Goal: Transaction & Acquisition: Purchase product/service

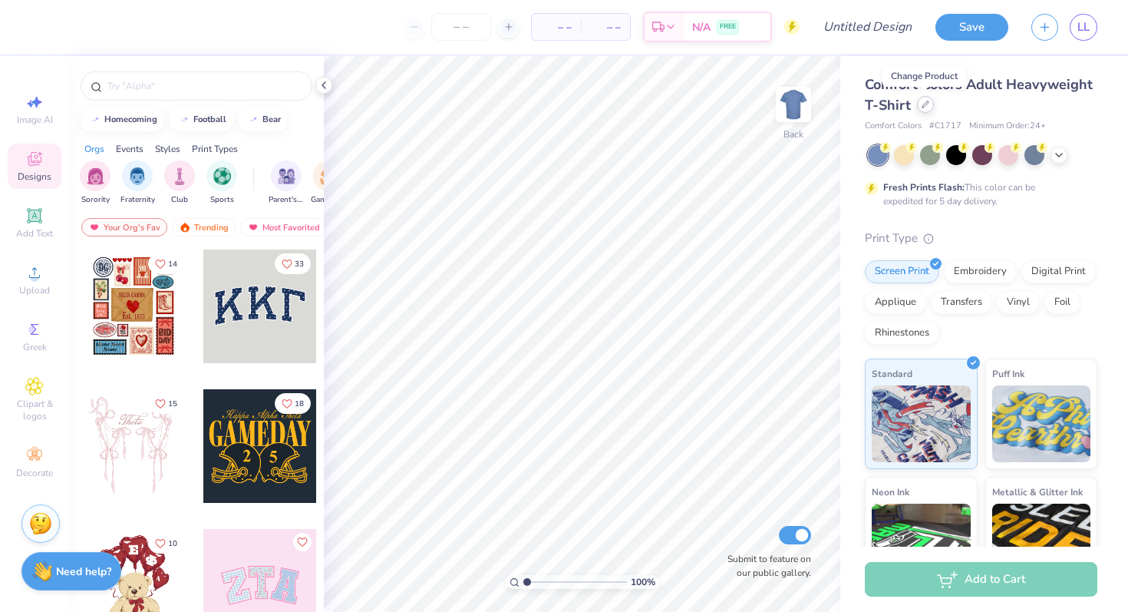
click at [928, 107] on div at bounding box center [925, 104] width 17 height 17
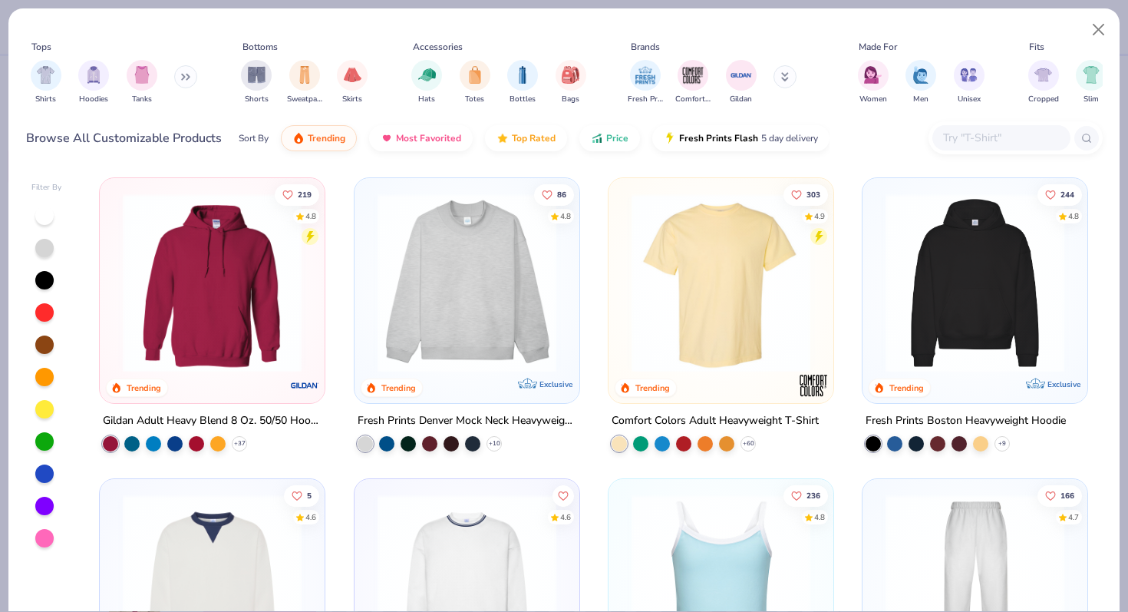
click at [184, 76] on icon at bounding box center [185, 77] width 9 height 8
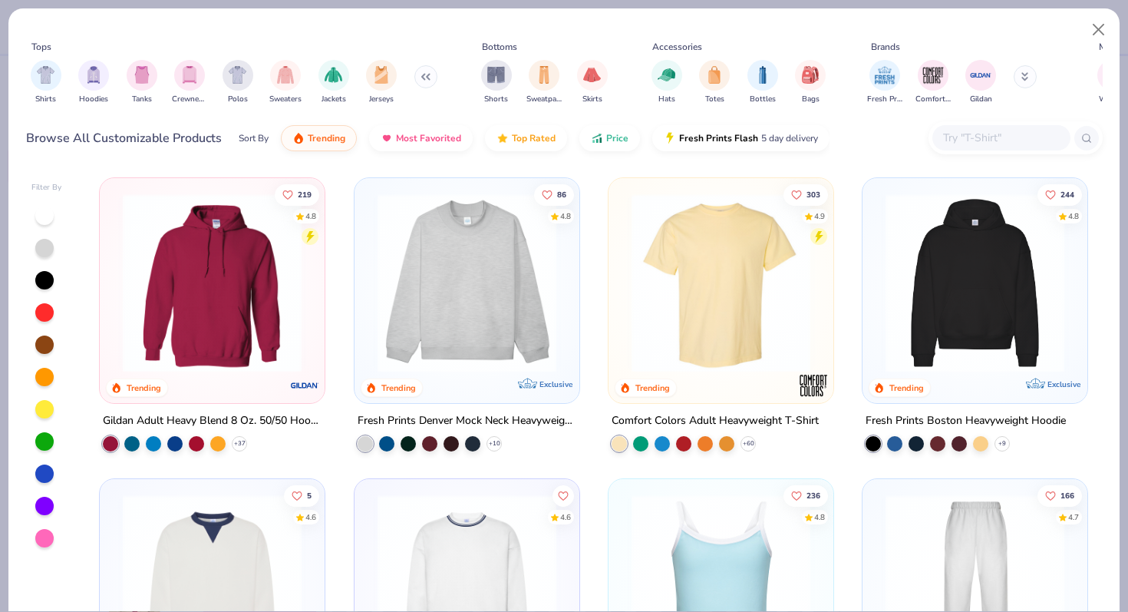
click at [1002, 137] on input "text" at bounding box center [1001, 138] width 118 height 18
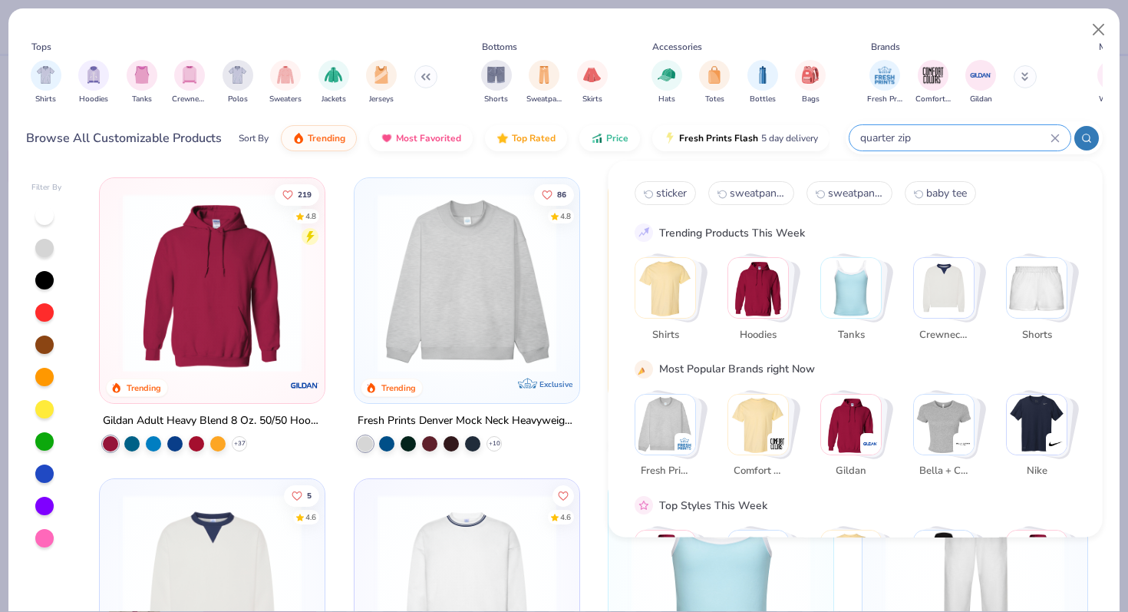
type input "quarter zip"
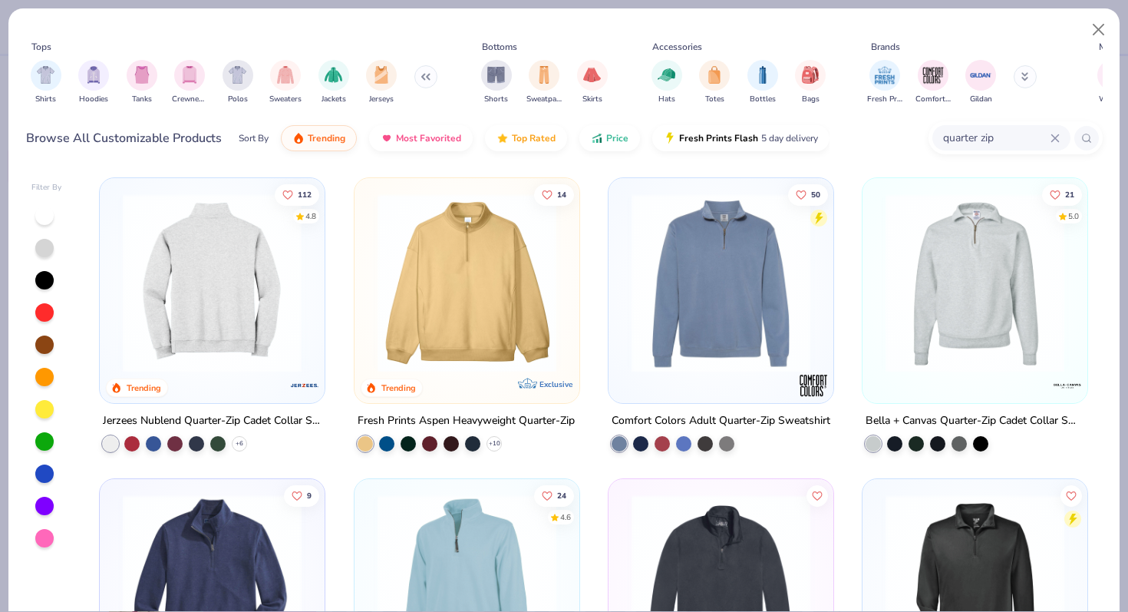
click at [115, 285] on img at bounding box center [18, 282] width 194 height 179
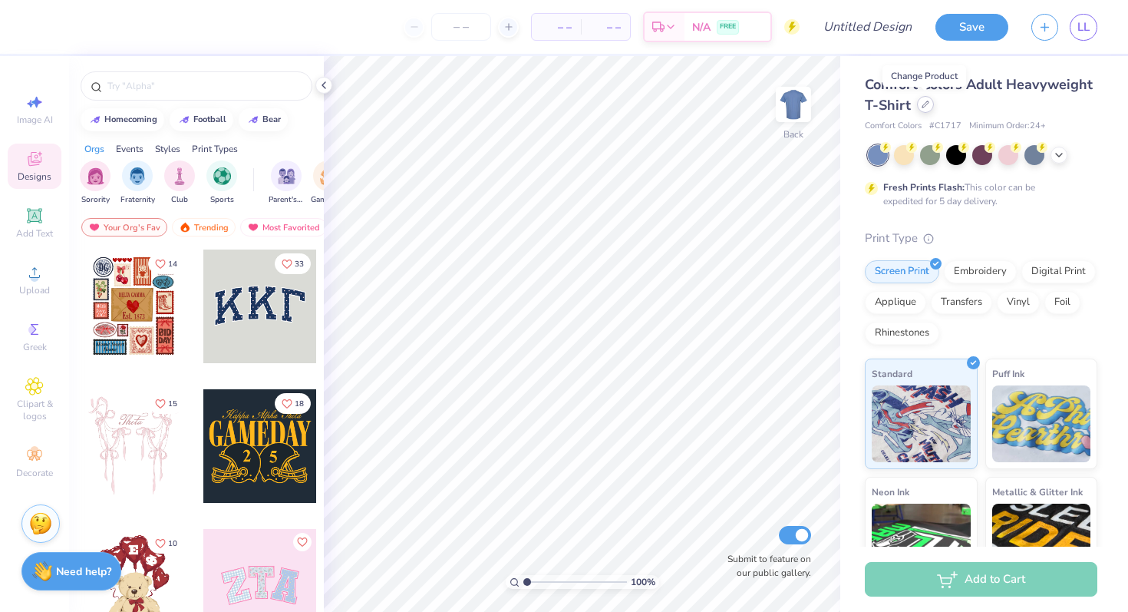
click at [922, 107] on icon at bounding box center [925, 104] width 6 height 6
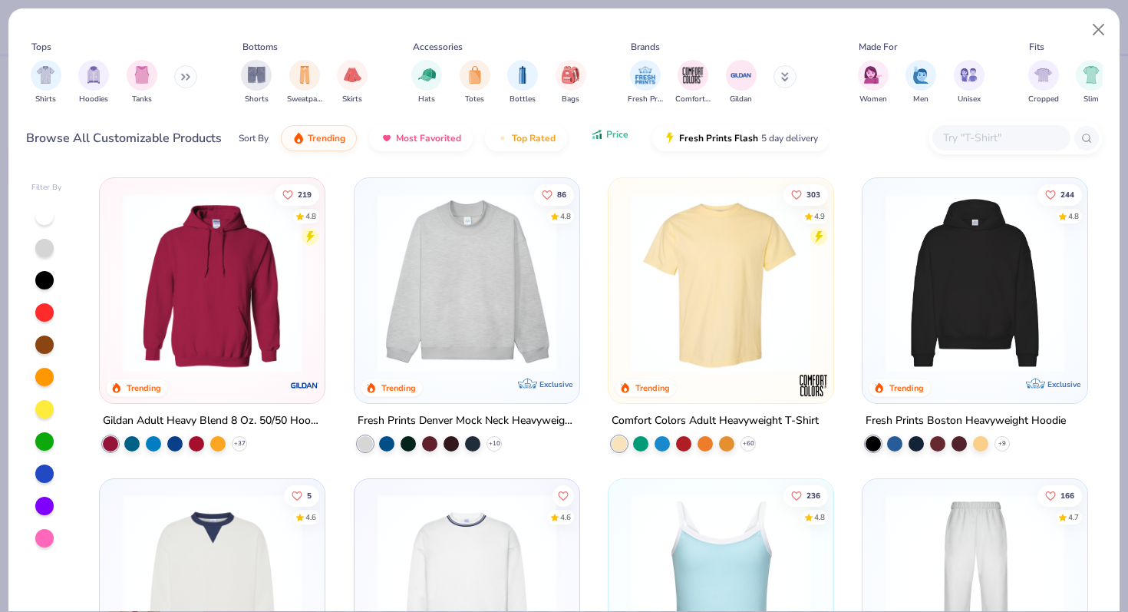
click at [598, 133] on icon "button" at bounding box center [597, 134] width 12 height 14
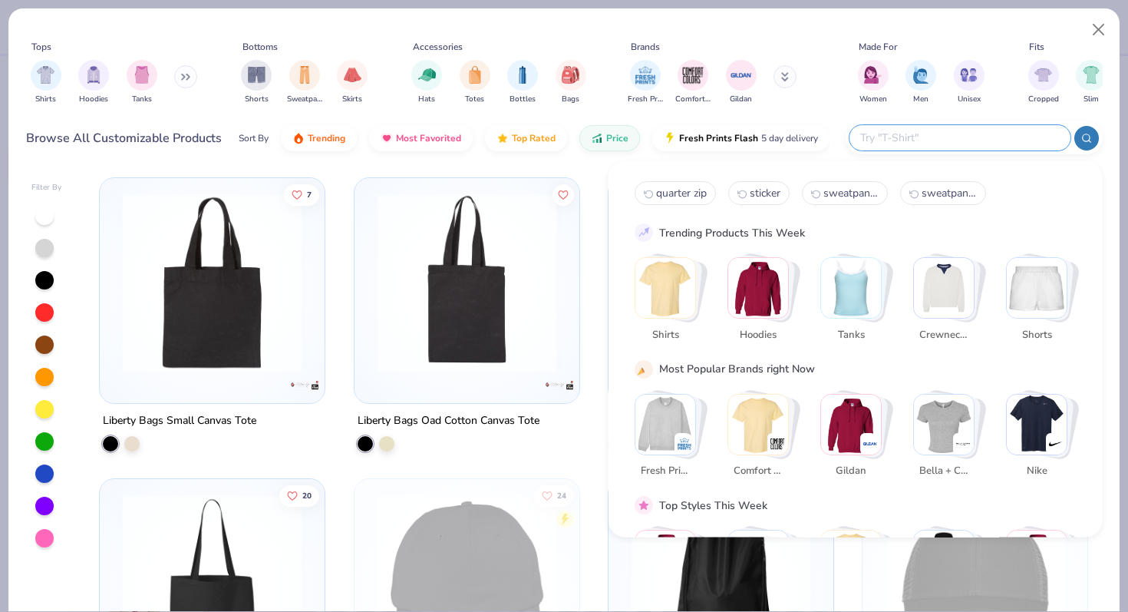
click at [975, 138] on input "text" at bounding box center [959, 138] width 201 height 18
type input "quarter zip"
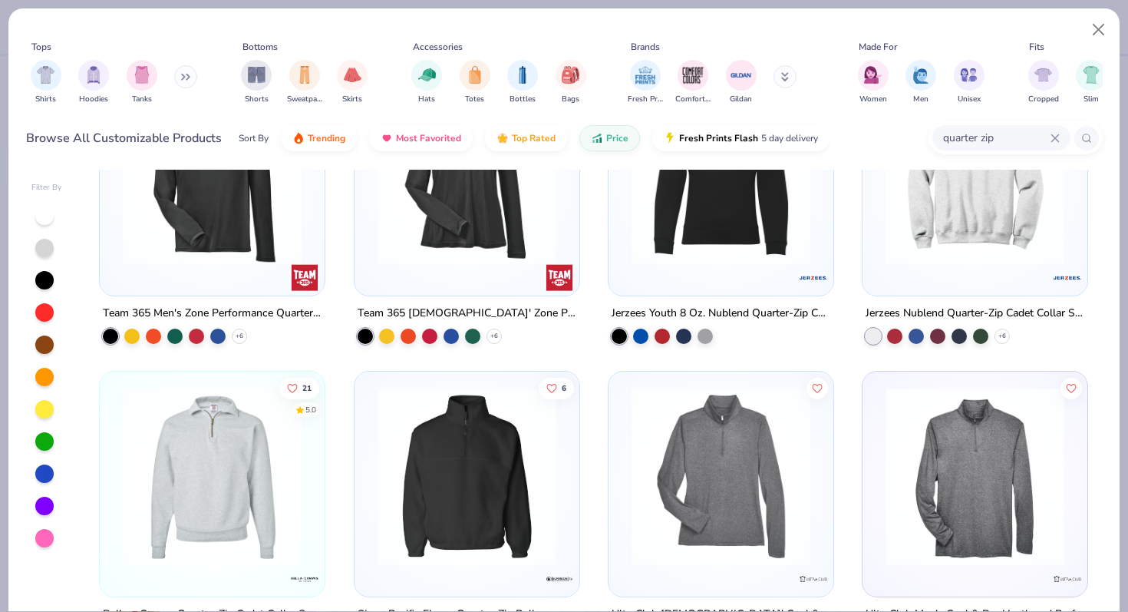
scroll to position [167, 0]
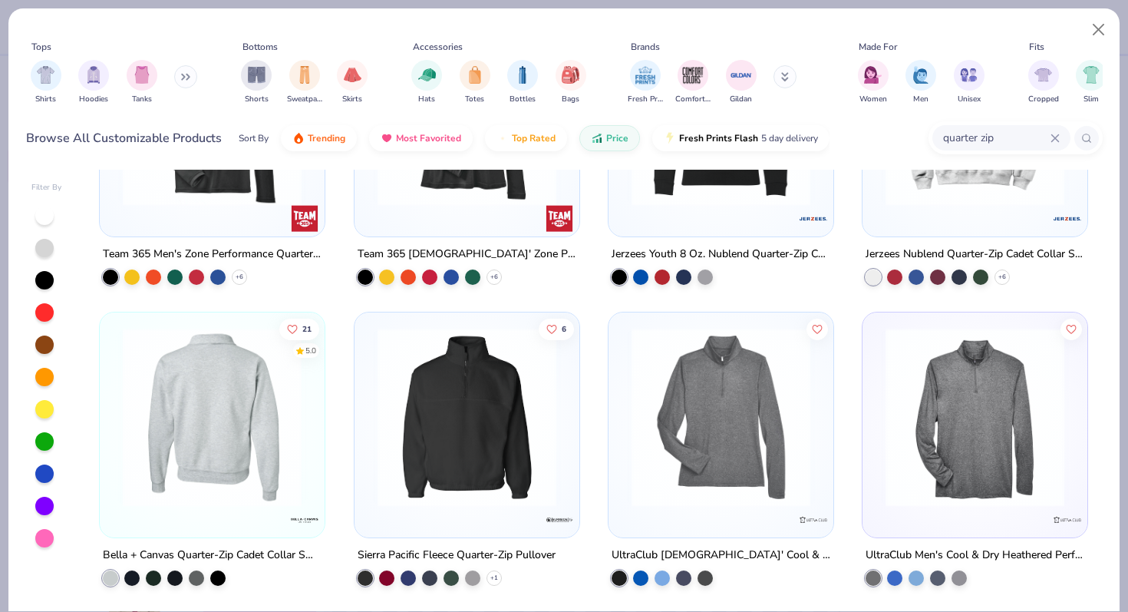
click at [224, 438] on img at bounding box center [212, 417] width 194 height 179
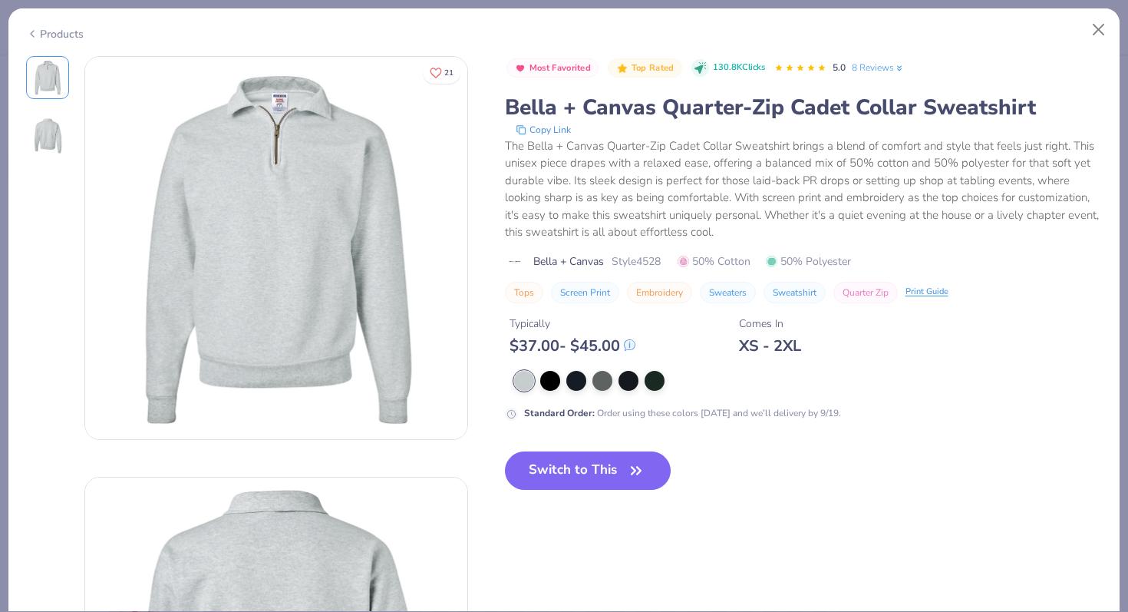
click at [33, 36] on icon at bounding box center [32, 34] width 12 height 18
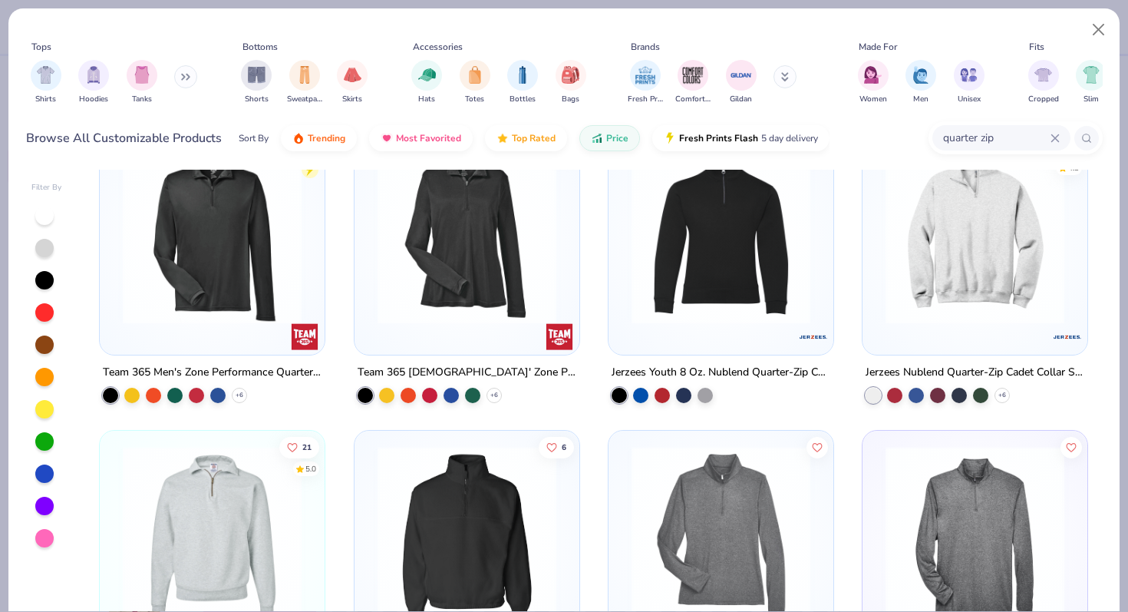
scroll to position [35, 0]
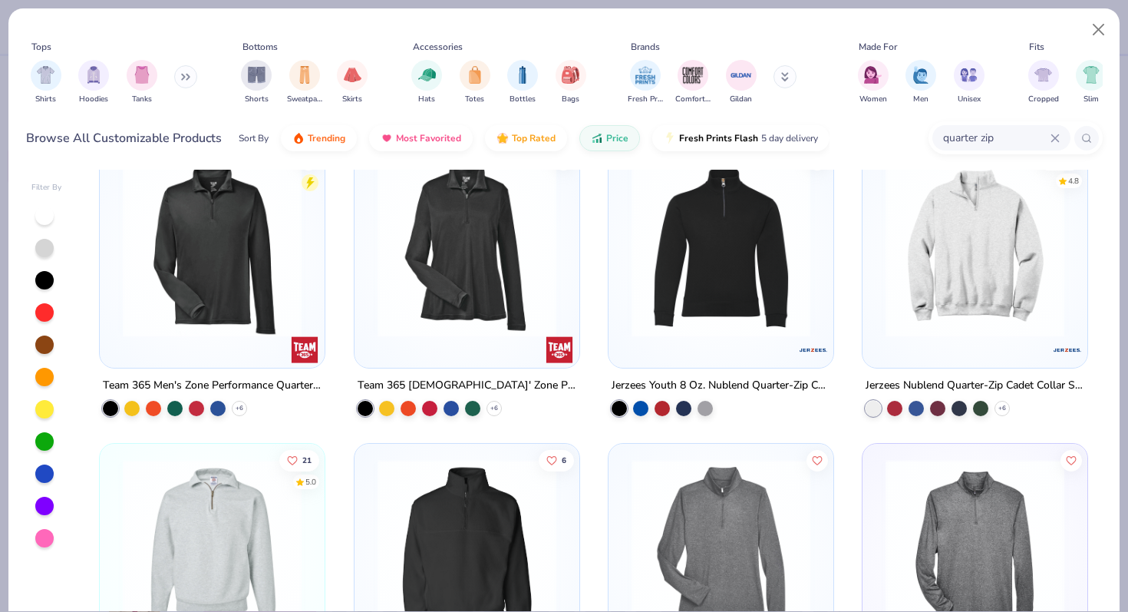
click at [960, 322] on img at bounding box center [975, 247] width 194 height 179
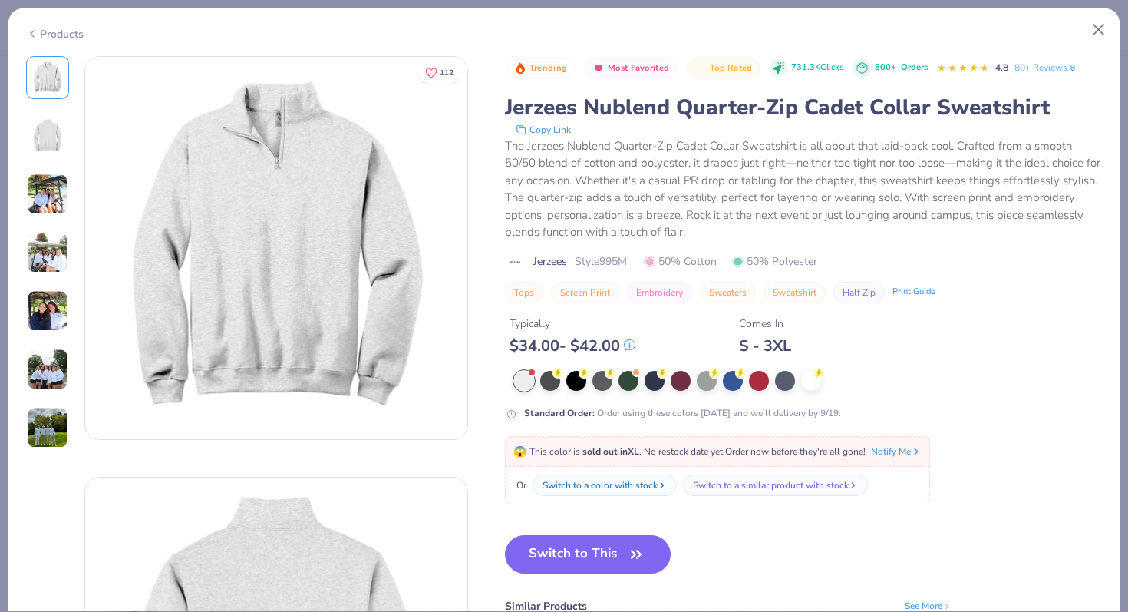
scroll to position [15, 0]
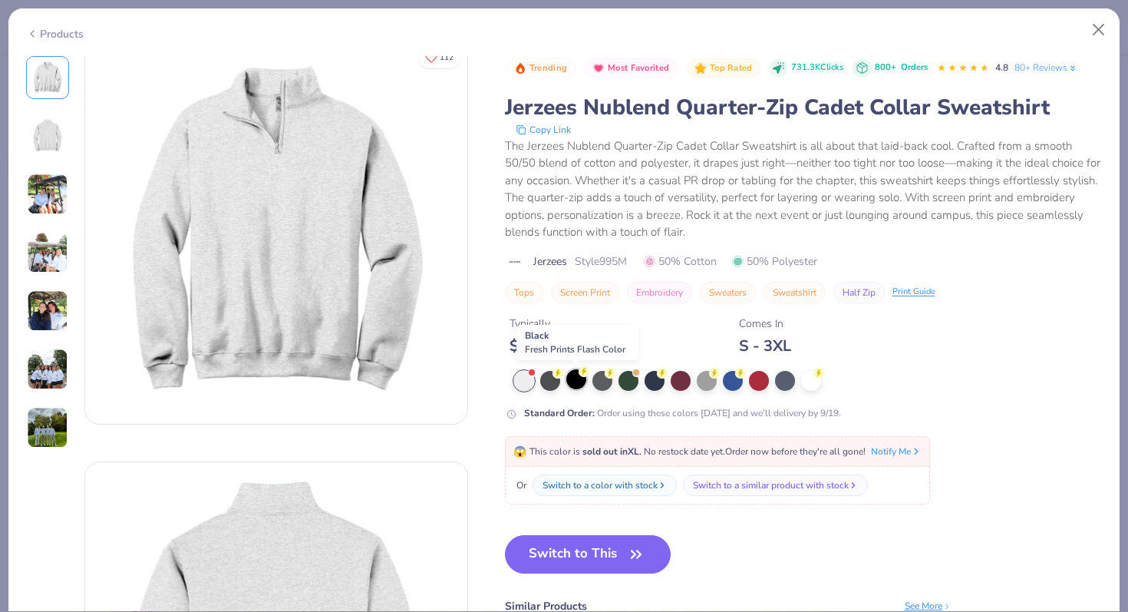
click at [578, 383] on div at bounding box center [576, 379] width 20 height 20
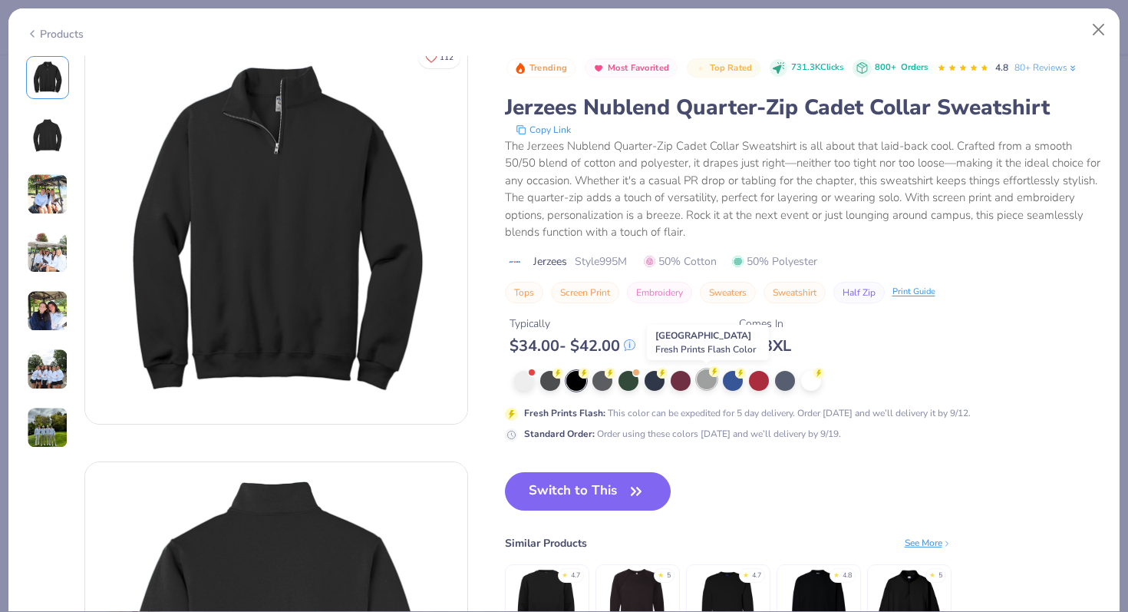
click at [709, 384] on div at bounding box center [707, 379] width 20 height 20
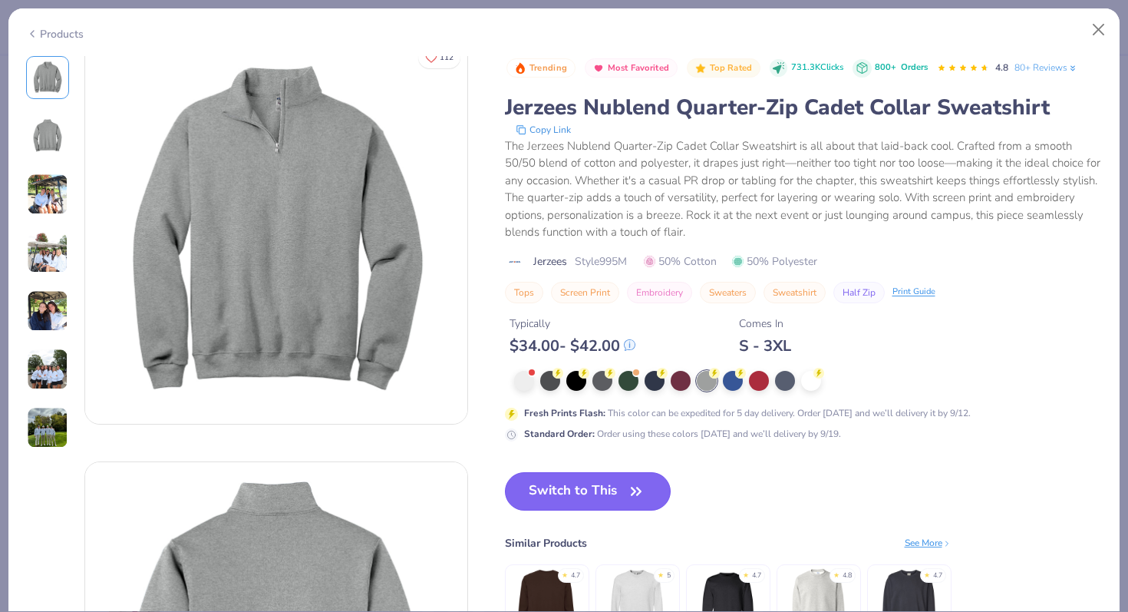
click at [586, 496] on button "Switch to This" at bounding box center [588, 491] width 167 height 38
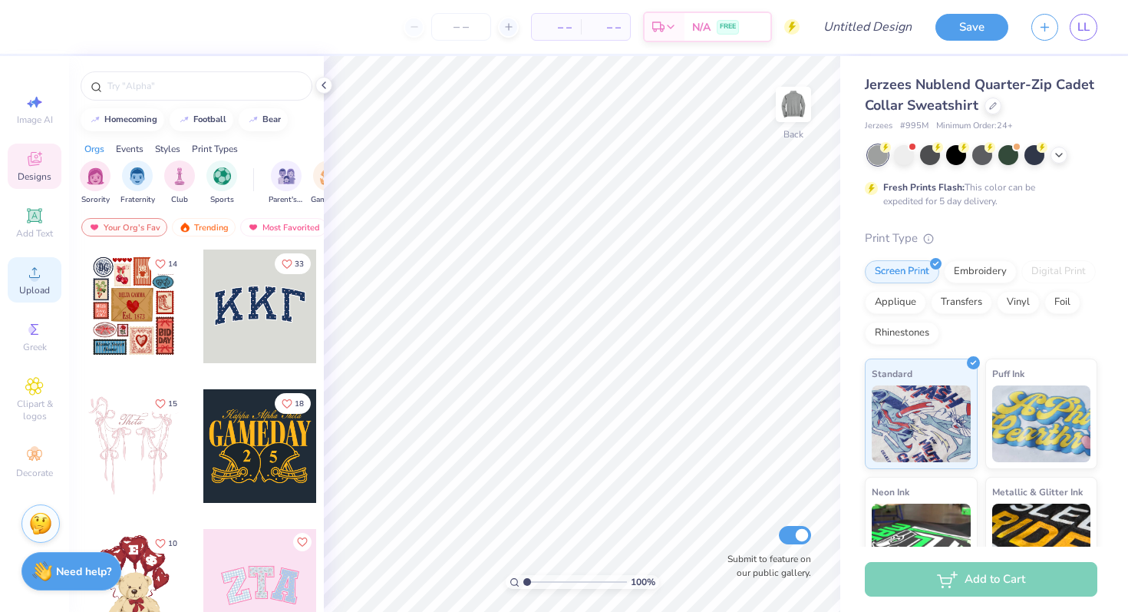
click at [34, 282] on div "Upload" at bounding box center [35, 279] width 54 height 45
click at [26, 275] on icon at bounding box center [34, 272] width 18 height 18
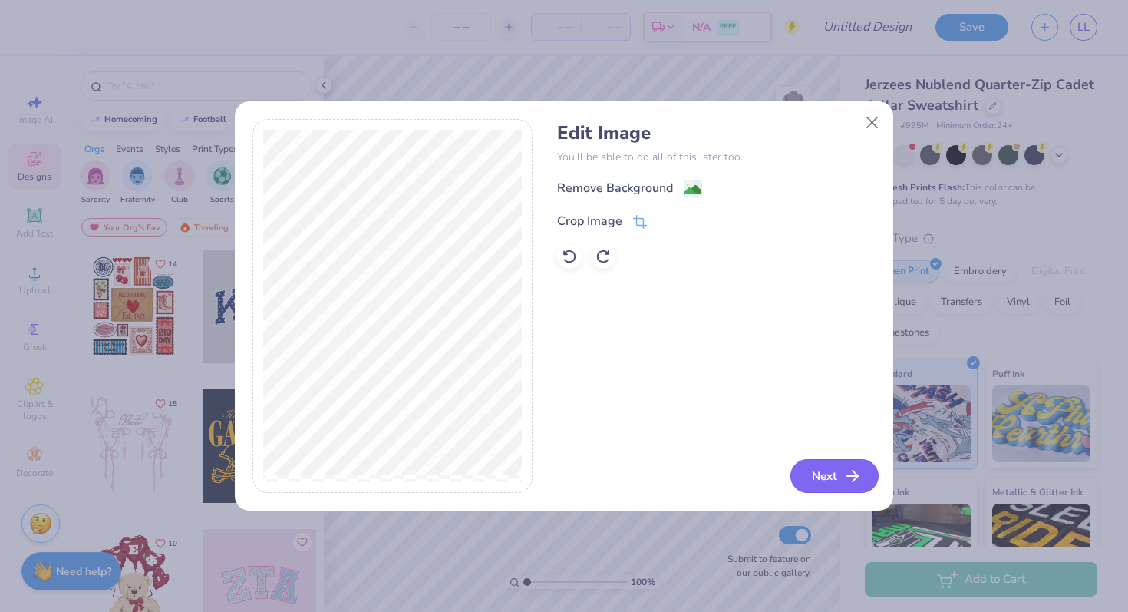
click at [807, 463] on button "Next" at bounding box center [834, 476] width 88 height 34
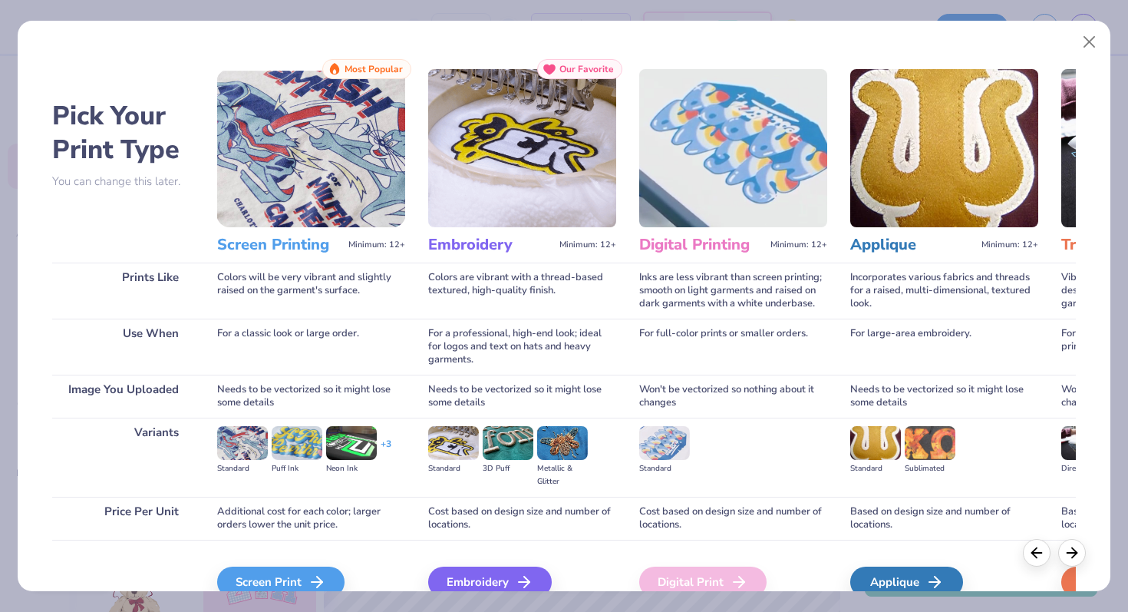
scroll to position [77, 0]
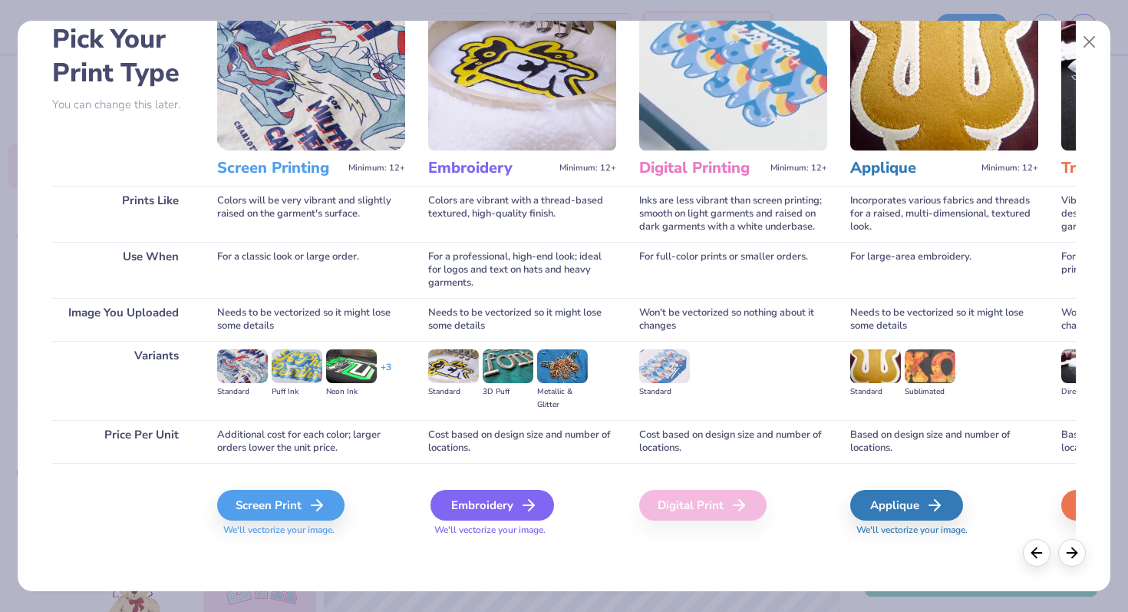
click at [517, 510] on div "Embroidery" at bounding box center [492, 505] width 124 height 31
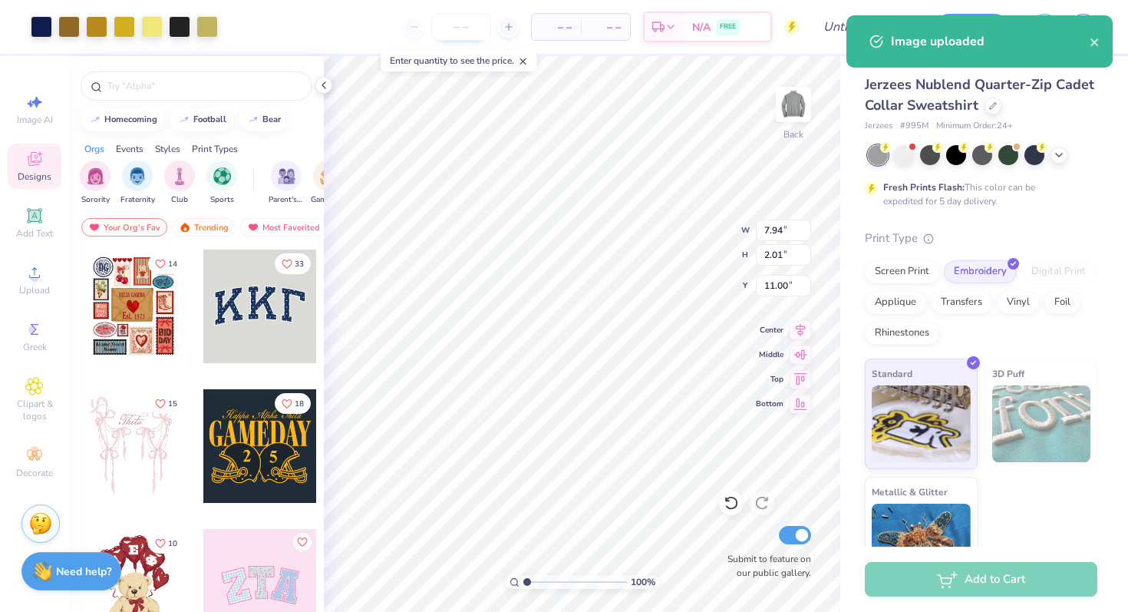
click at [463, 25] on input "number" at bounding box center [461, 27] width 60 height 28
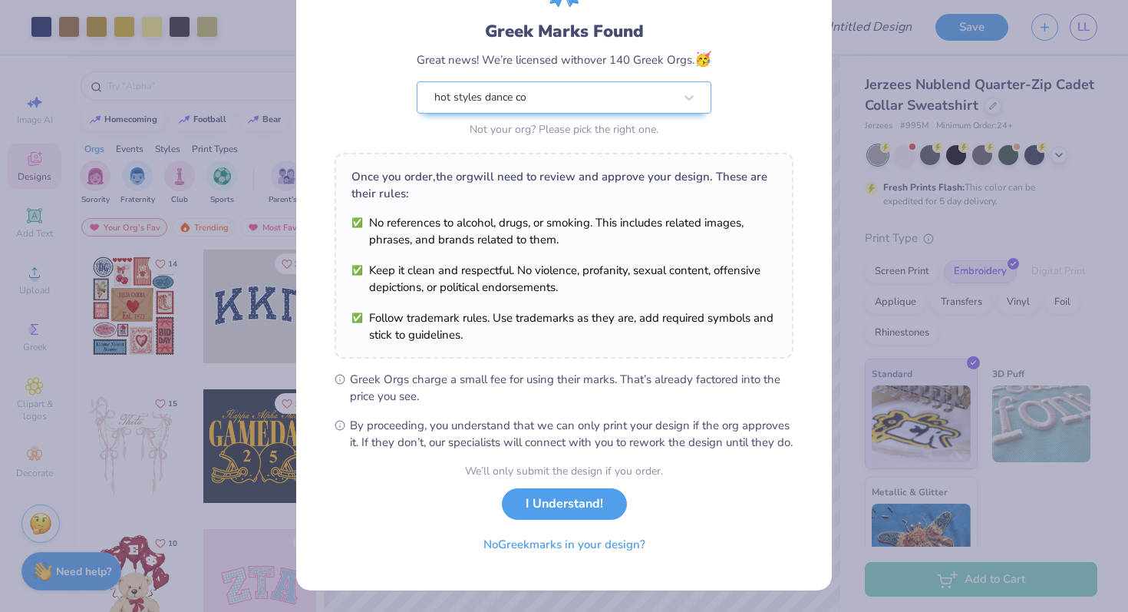
scroll to position [0, 0]
click at [562, 516] on button "I Understand!" at bounding box center [564, 499] width 125 height 31
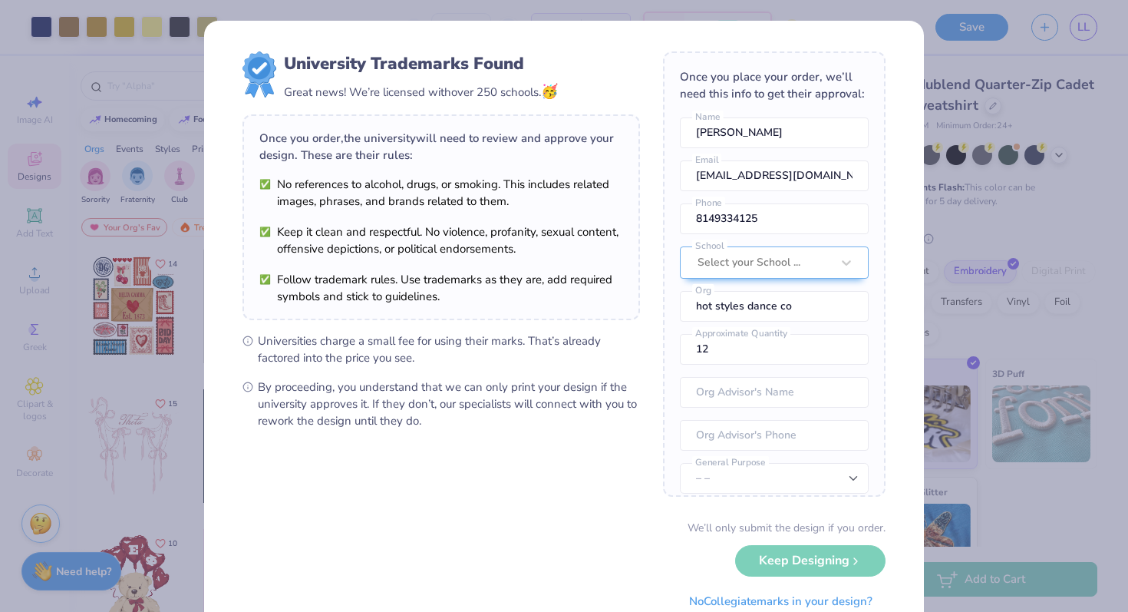
click at [961, 101] on div "University Trademarks Found Great news! We’re licensed with over 250 schools. 🥳…" at bounding box center [564, 306] width 1128 height 612
